Goal: Task Accomplishment & Management: Use online tool/utility

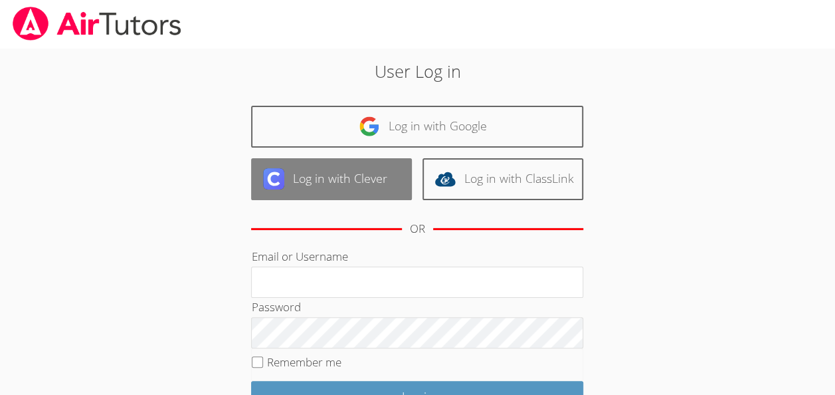
click at [312, 169] on link "Log in with Clever" at bounding box center [331, 179] width 161 height 42
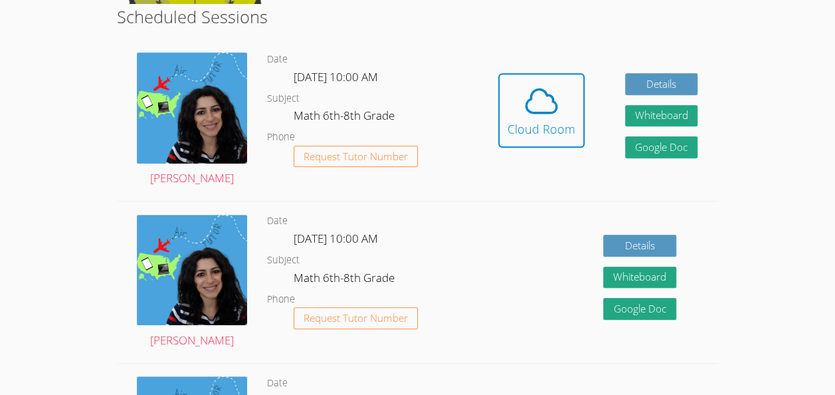
scroll to position [257, 0]
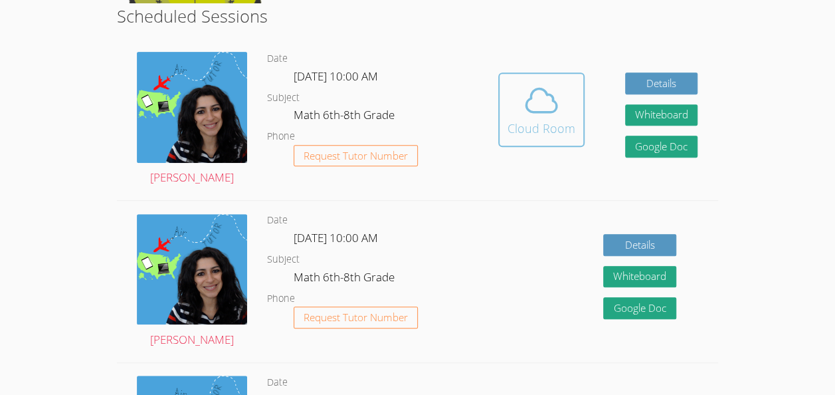
click at [542, 119] on icon at bounding box center [541, 100] width 37 height 37
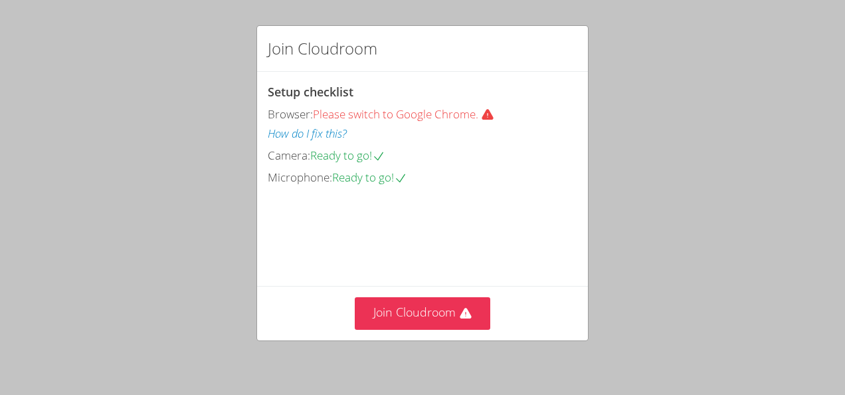
click at [393, 296] on div "Join Cloudroom" at bounding box center [422, 313] width 331 height 54
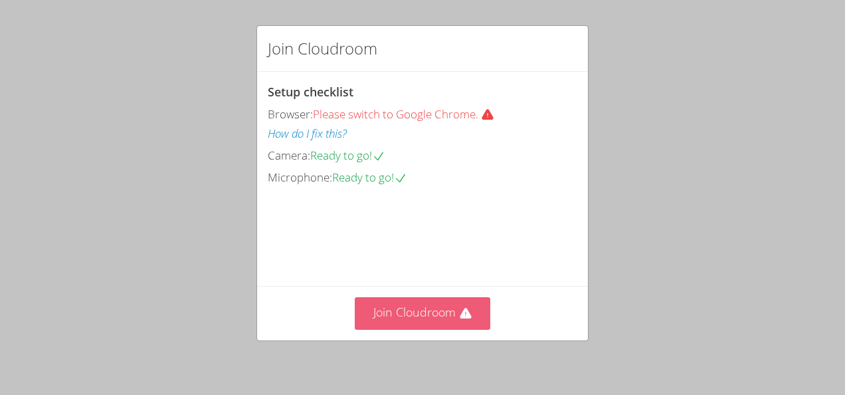
click at [423, 310] on button "Join Cloudroom" at bounding box center [423, 313] width 136 height 33
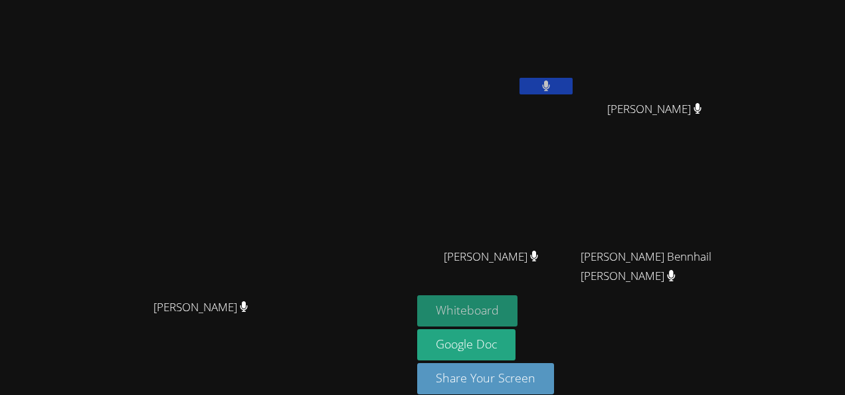
click at [518, 307] on button "Whiteboard" at bounding box center [467, 310] width 100 height 31
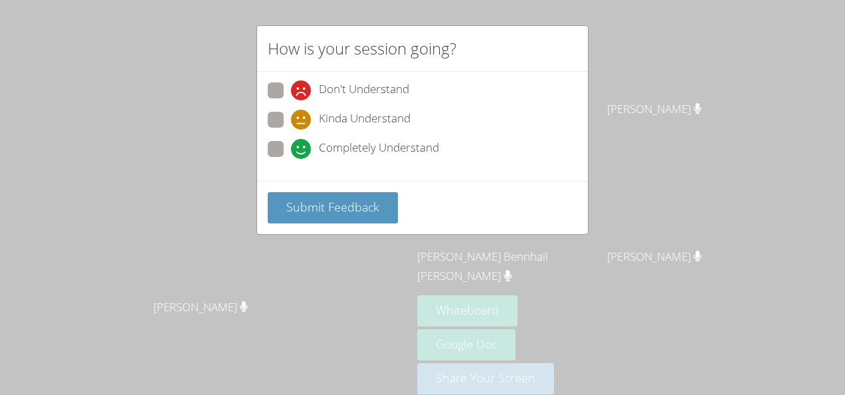
click at [368, 144] on span "Completely Understand" at bounding box center [379, 149] width 120 height 20
click at [302, 144] on input "Completely Understand" at bounding box center [296, 146] width 11 height 11
radio input "true"
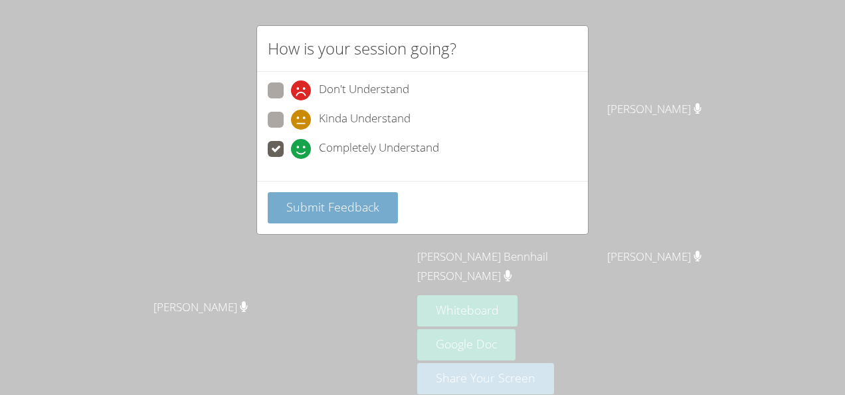
click at [352, 199] on span "Submit Feedback" at bounding box center [332, 207] width 93 height 16
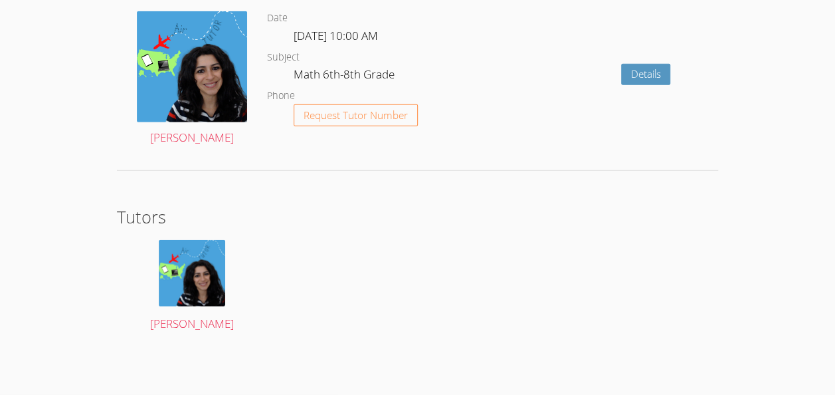
scroll to position [1837, 0]
